Goal: Check status: Check status

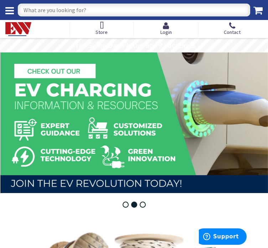
click at [180, 28] on div "Login" at bounding box center [166, 29] width 65 height 15
click at [166, 28] on icon at bounding box center [166, 26] width 11 height 8
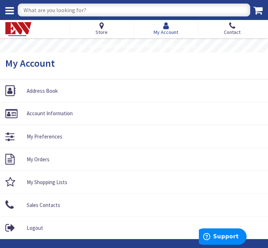
click at [163, 30] on span "My Account" at bounding box center [166, 32] width 25 height 6
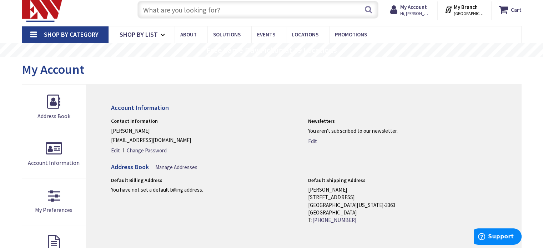
scroll to position [21, 0]
click at [268, 10] on strong "My Account" at bounding box center [413, 6] width 27 height 7
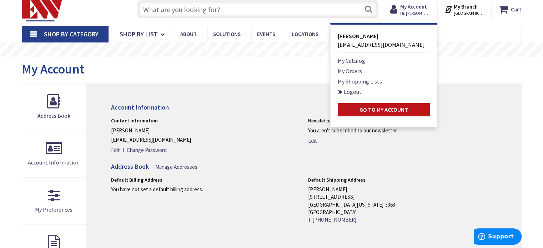
click at [268, 71] on link "My Orders" at bounding box center [349, 71] width 24 height 9
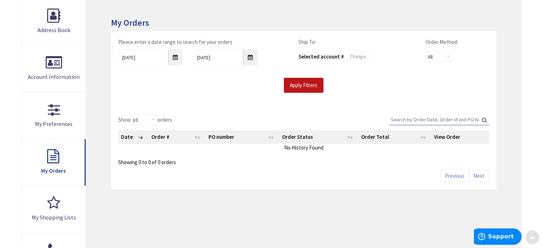
scroll to position [108, 0]
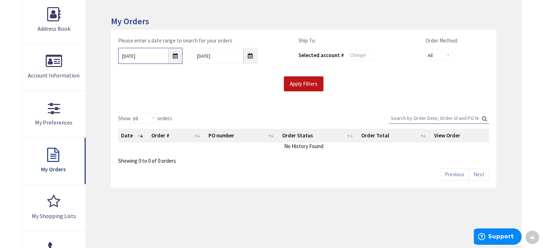
click at [172, 56] on input "9/1/2025" at bounding box center [150, 56] width 64 height 16
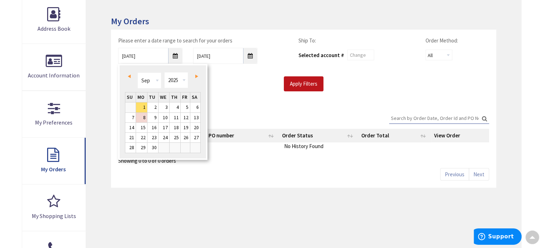
click at [133, 73] on link "Prev" at bounding box center [131, 76] width 10 height 10
click at [140, 128] on link "14" at bounding box center [141, 128] width 11 height 10
type input "07/14/2025"
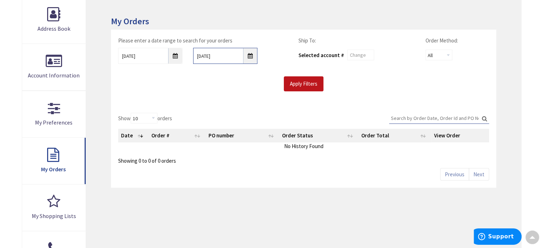
click at [245, 57] on input "9/8/2025" at bounding box center [225, 56] width 64 height 16
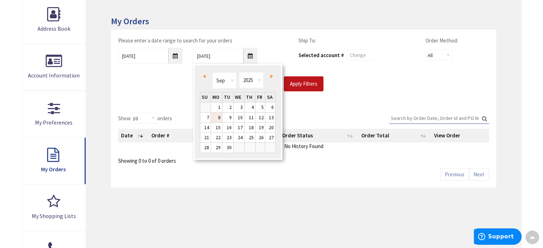
click at [217, 117] on link "8" at bounding box center [216, 118] width 11 height 10
type input "09/08/2025"
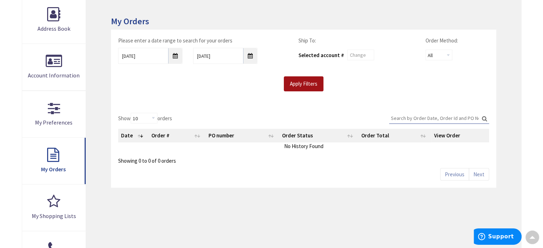
click at [306, 77] on input "Apply Filters" at bounding box center [304, 83] width 40 height 15
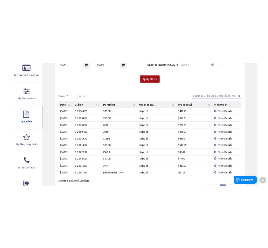
scroll to position [161, 0]
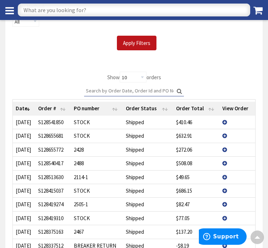
click at [223, 118] on td "View Details" at bounding box center [238, 122] width 36 height 13
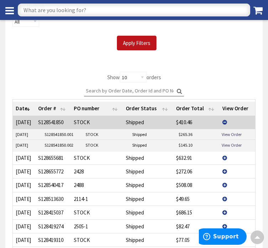
click at [0, 0] on span "View Details" at bounding box center [0, 0] width 0 height 0
